Goal: Complete application form

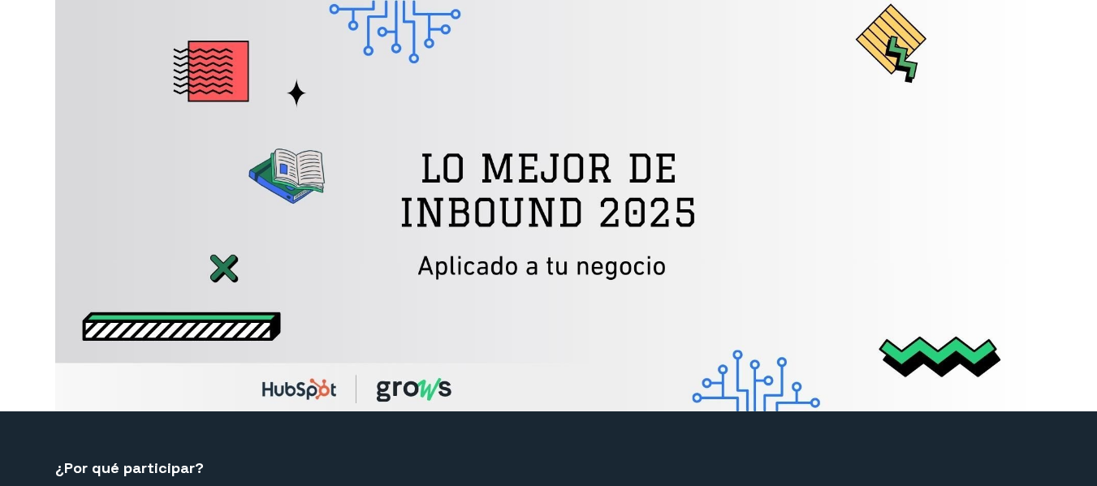
select select "CO"
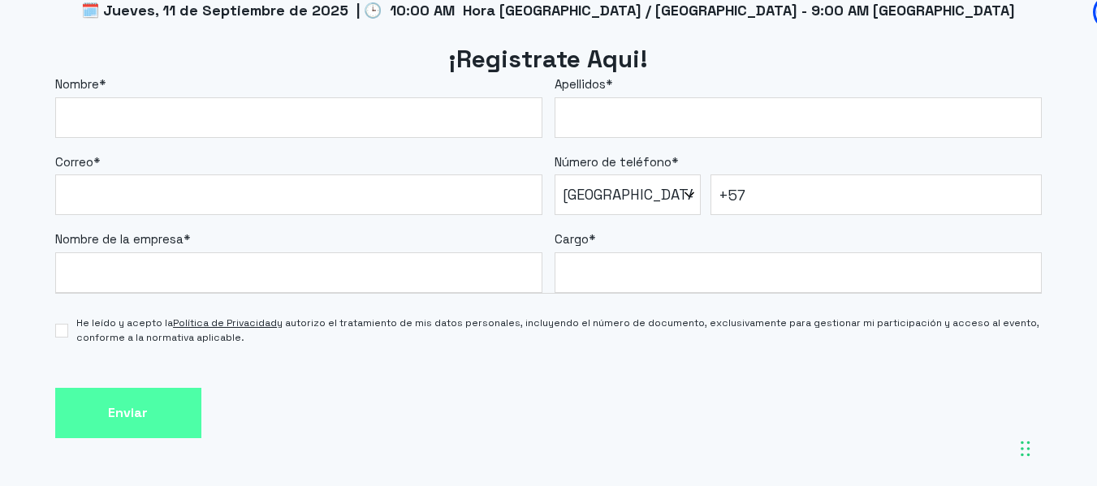
scroll to position [1462, 0]
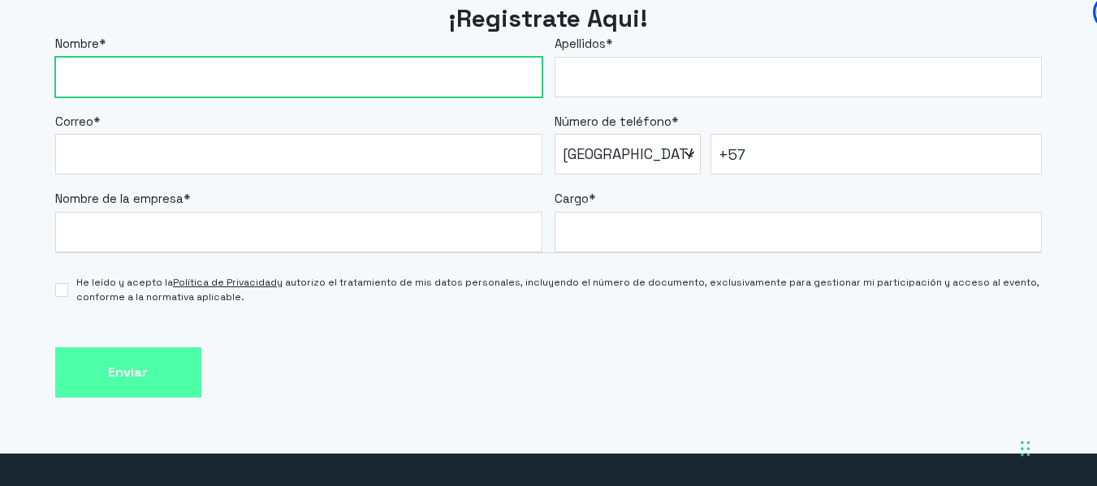
click at [272, 87] on input "Nombre *" at bounding box center [298, 77] width 487 height 41
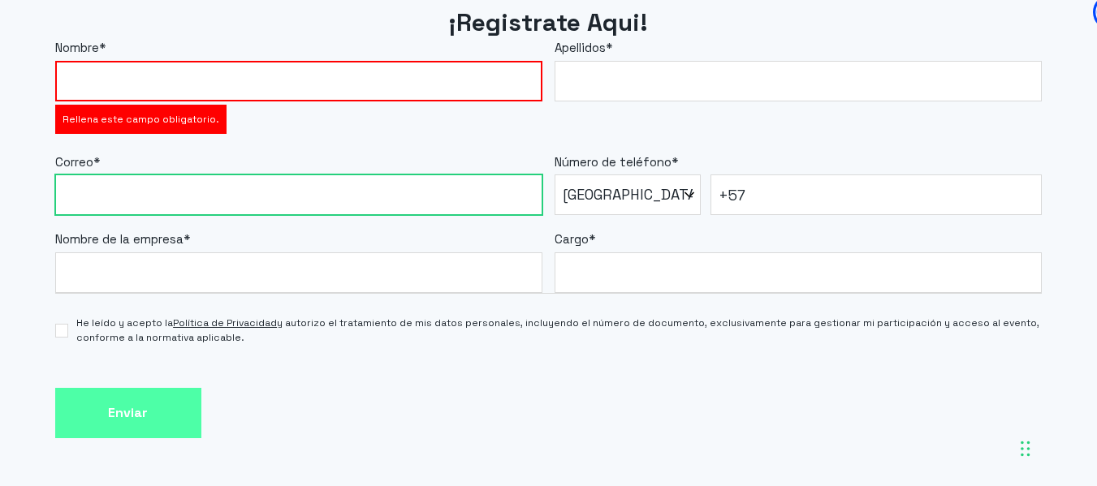
click at [236, 166] on div "Correo *" at bounding box center [298, 184] width 487 height 63
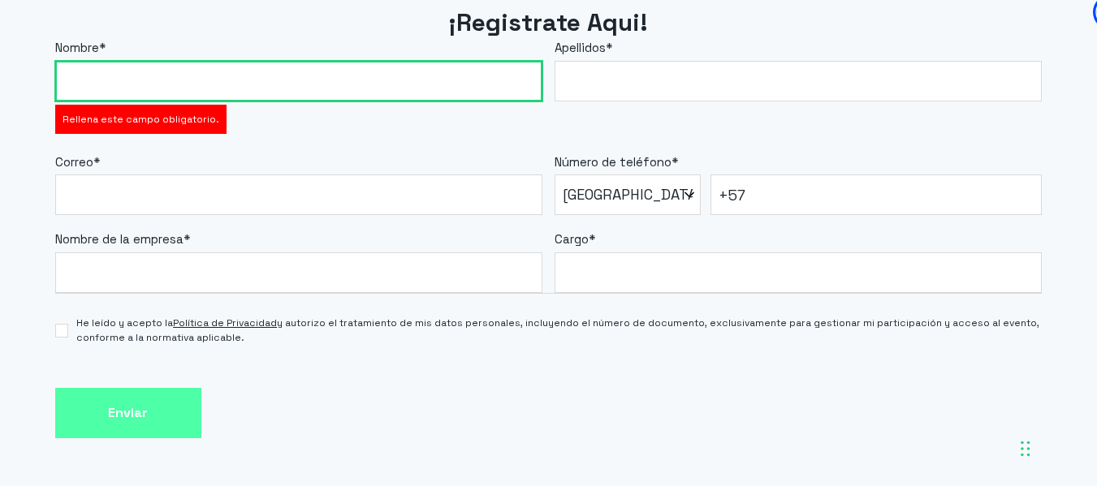
click at [219, 83] on input "Nombre *" at bounding box center [298, 81] width 487 height 41
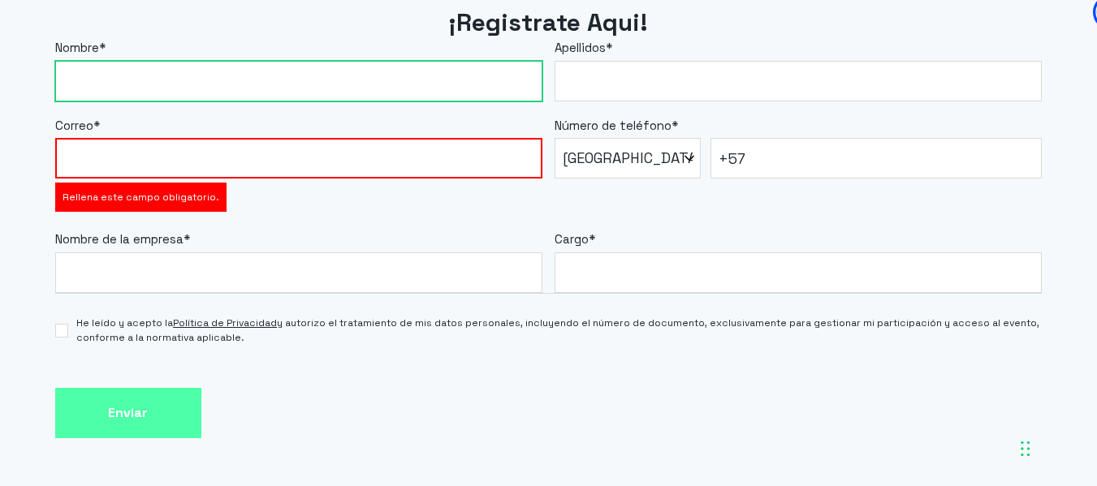
type input "[PERSON_NAME]"
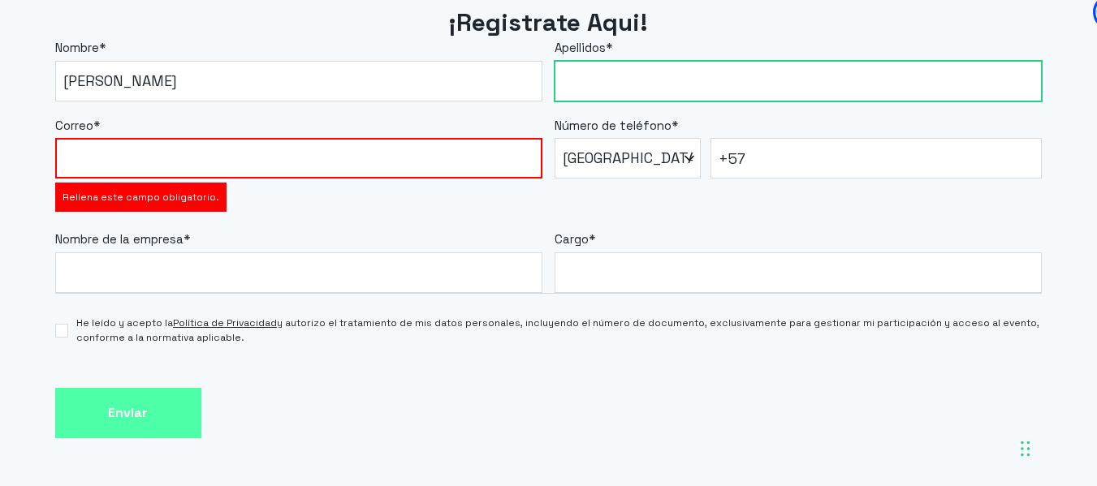
type input "[PERSON_NAME]"
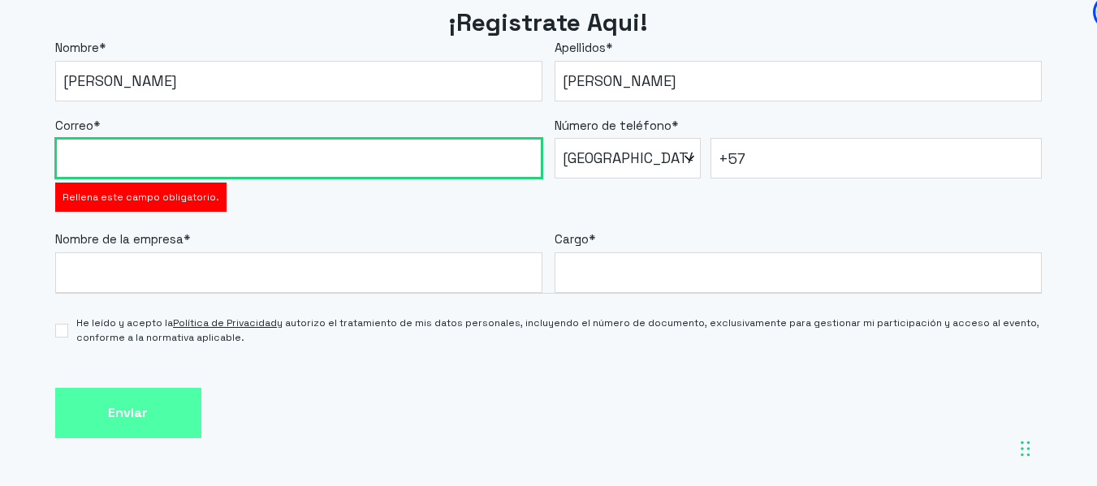
type input "[PERSON_NAME][EMAIL_ADDRESS][PERSON_NAME][DOMAIN_NAME]"
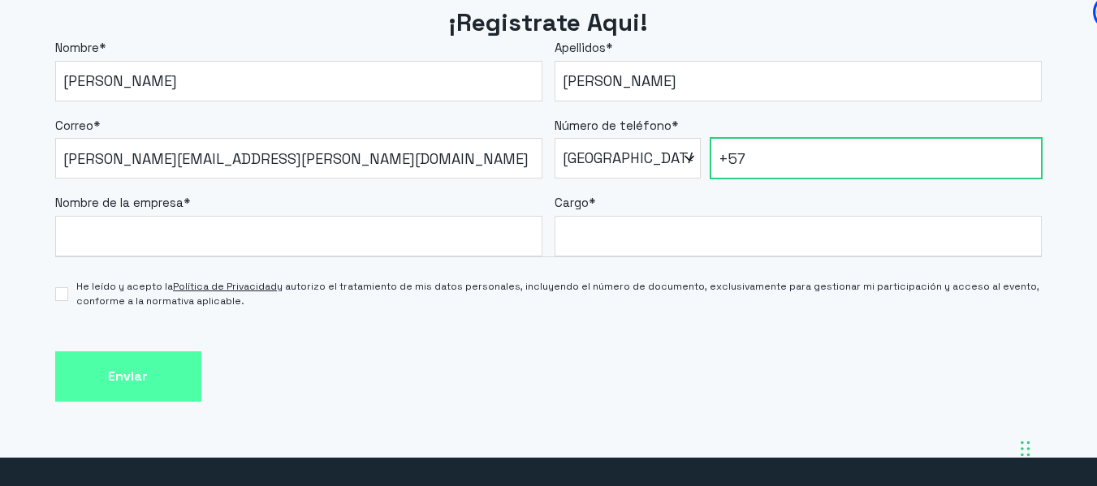
click at [790, 160] on input "+57" at bounding box center [876, 158] width 331 height 41
type input "[PHONE_NUMBER]"
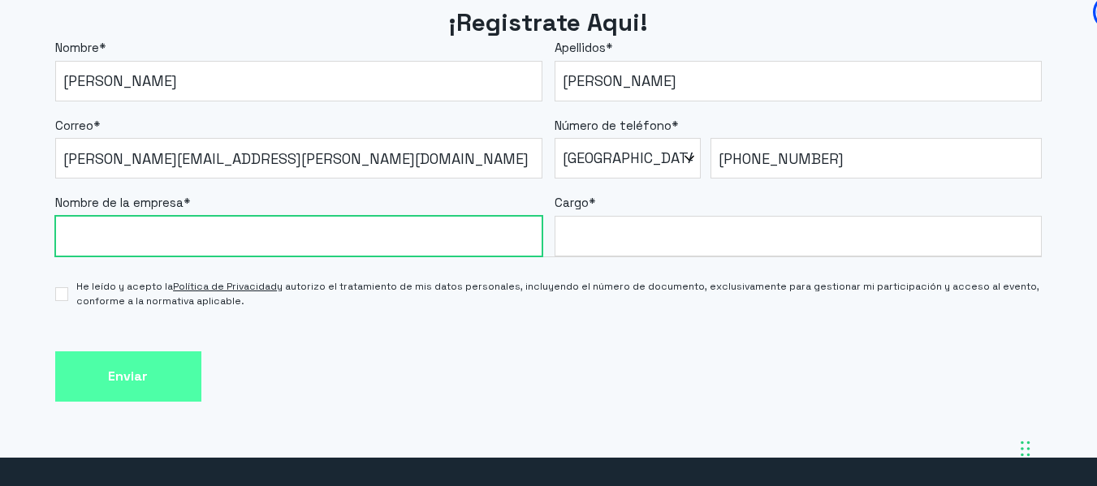
click at [240, 231] on input "Nombre de la empresa *" at bounding box center [298, 236] width 487 height 41
type input "cloudFleet"
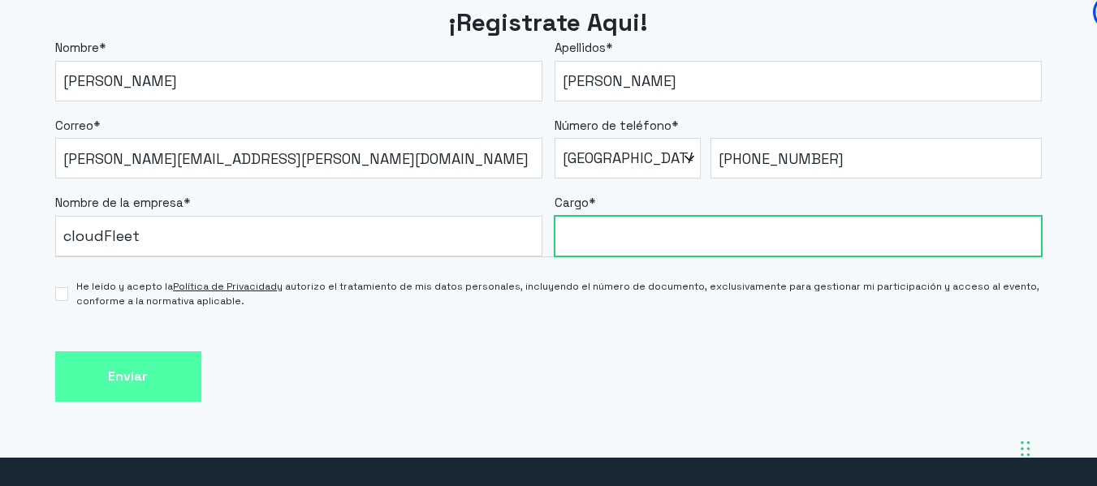
click at [612, 252] on input "Cargo *" at bounding box center [798, 236] width 487 height 41
click at [612, 240] on input "Deal manager" at bounding box center [798, 236] width 487 height 41
type input "Deal Manager"
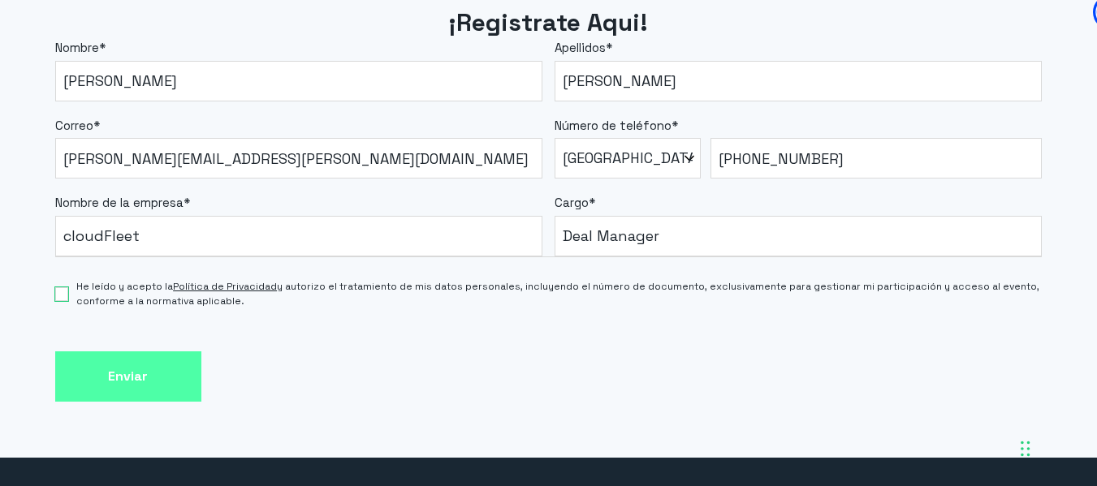
click at [65, 292] on input "He leído y acepto la Política de Privacidad y autorizo el tratamiento de mis da…" at bounding box center [62, 294] width 14 height 14
checkbox input "true"
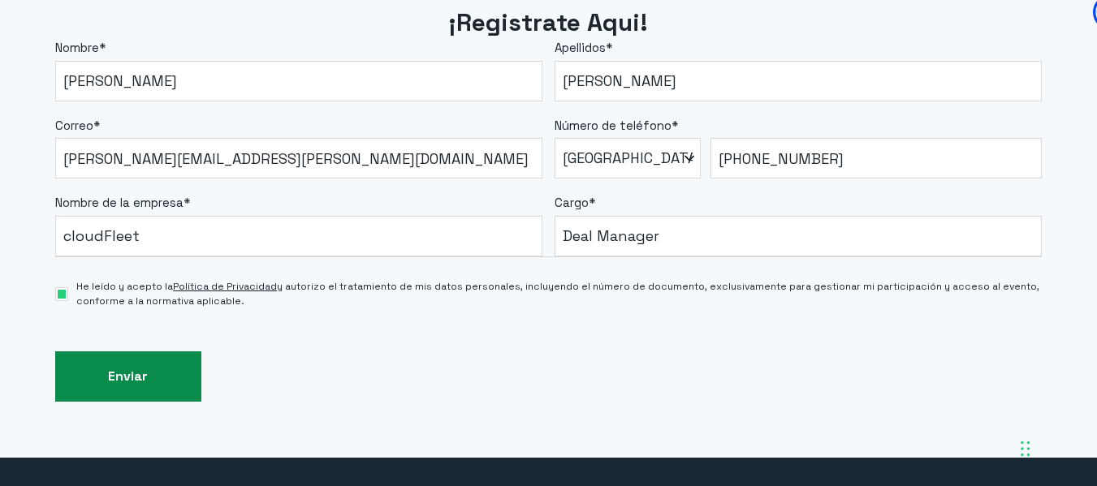
click at [122, 373] on input "Enviar" at bounding box center [128, 377] width 146 height 51
